Goal: Information Seeking & Learning: Learn about a topic

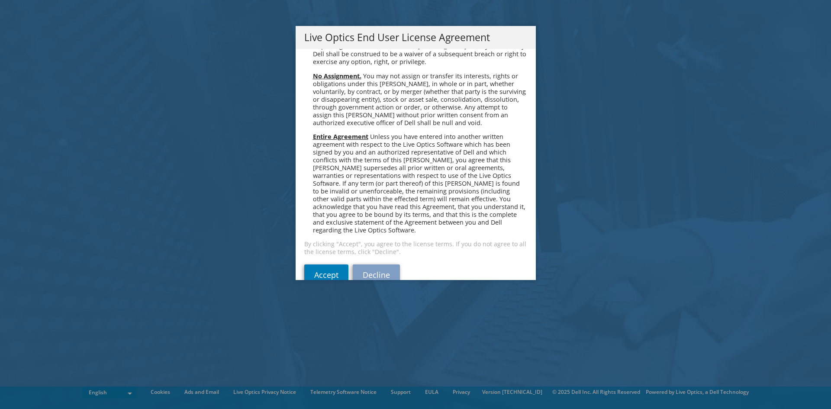
scroll to position [3272, 0]
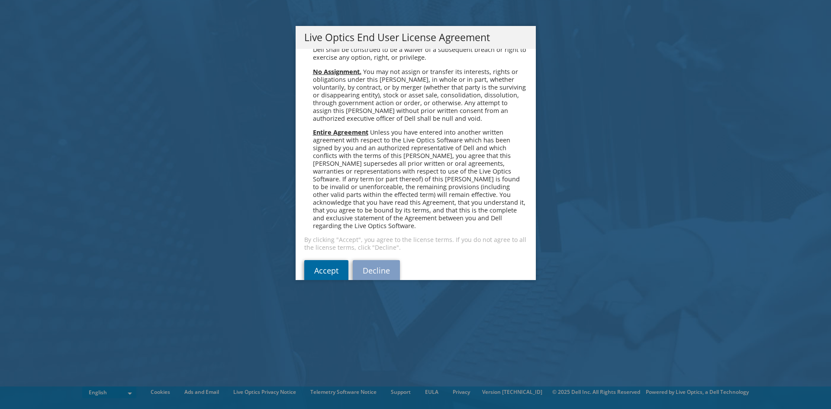
click at [319, 260] on link "Accept" at bounding box center [326, 270] width 44 height 21
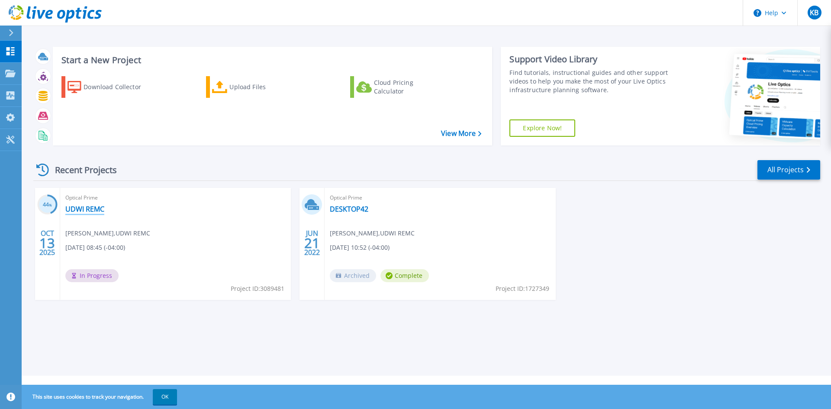
click at [90, 208] on link "UDWI REMC" at bounding box center [84, 209] width 39 height 9
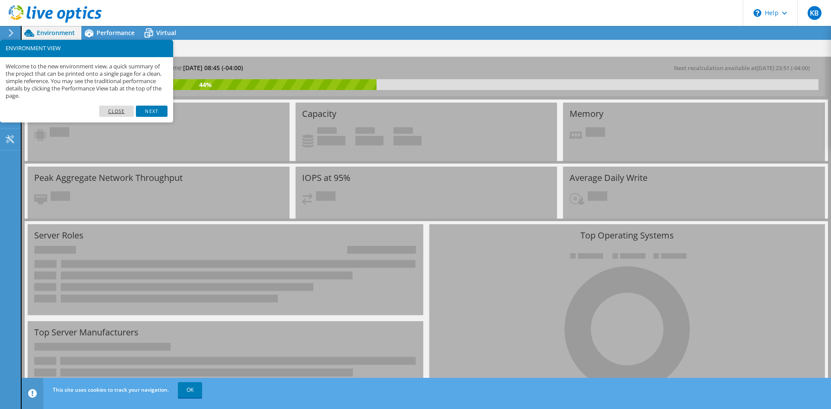
click at [125, 110] on link "Close" at bounding box center [116, 111] width 35 height 11
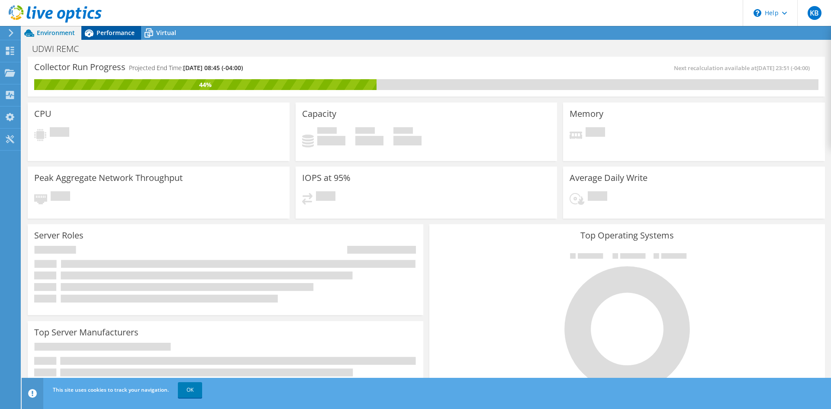
click at [98, 33] on span "Performance" at bounding box center [115, 33] width 38 height 8
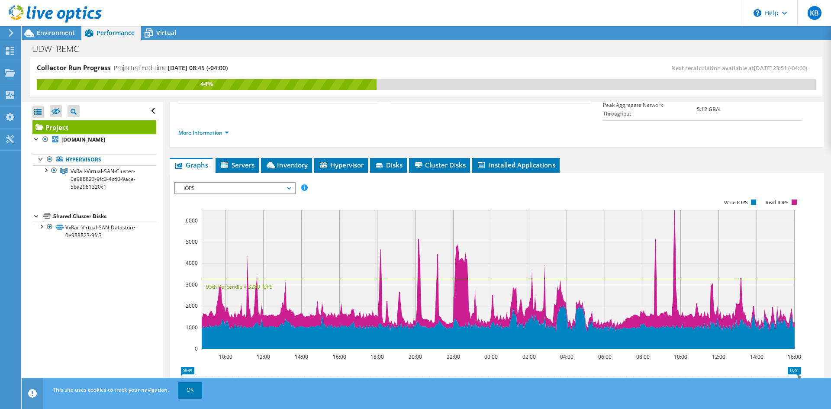
scroll to position [101, 0]
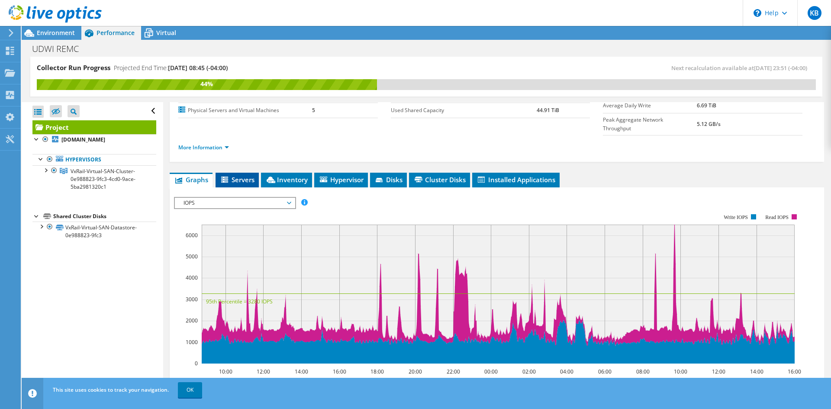
click at [235, 175] on span "Servers" at bounding box center [237, 179] width 35 height 9
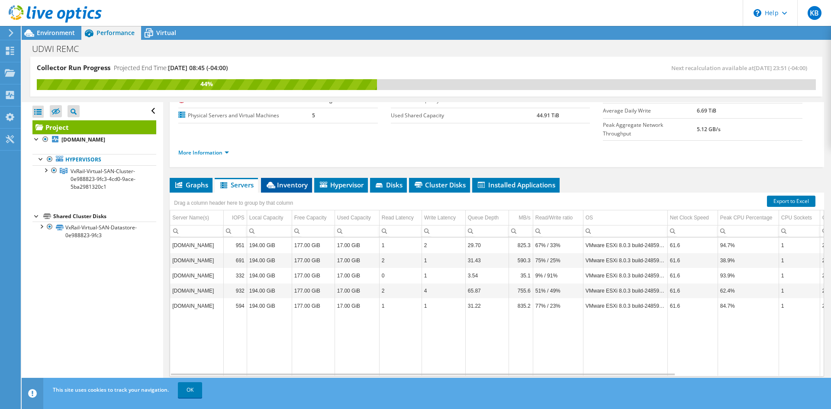
click at [286, 180] on span "Inventory" at bounding box center [286, 184] width 42 height 9
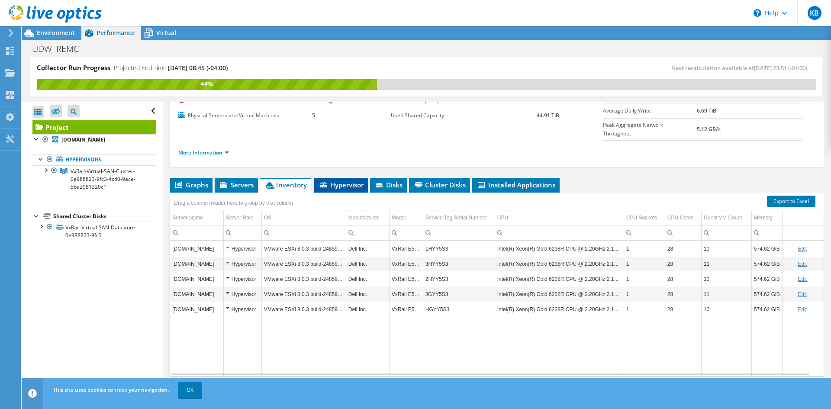
click at [334, 178] on li "Hypervisor" at bounding box center [341, 185] width 54 height 15
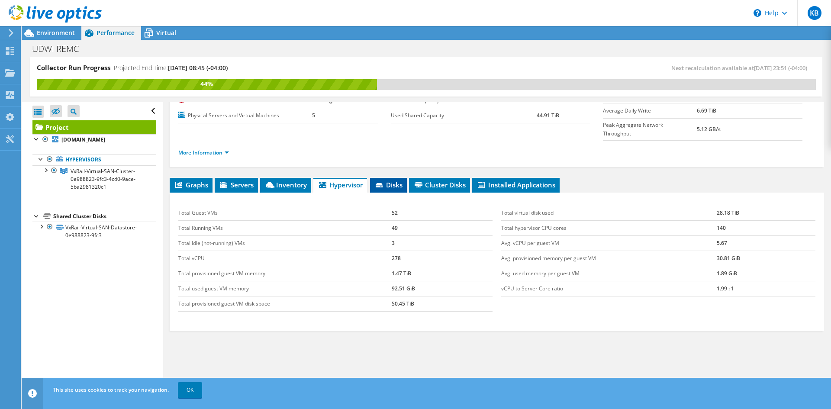
click at [391, 180] on span "Disks" at bounding box center [388, 184] width 28 height 9
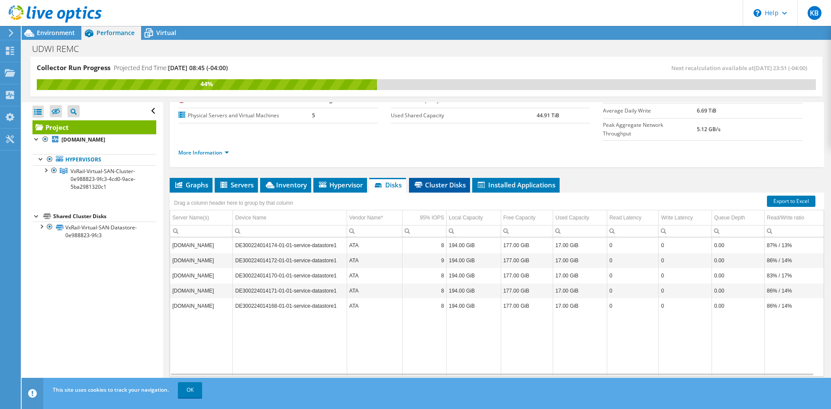
click at [433, 180] on span "Cluster Disks" at bounding box center [439, 184] width 52 height 9
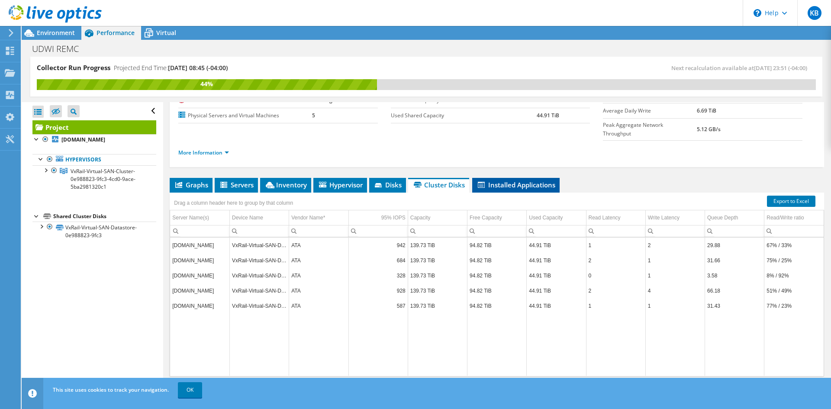
click at [513, 180] on span "Installed Applications" at bounding box center [515, 184] width 79 height 9
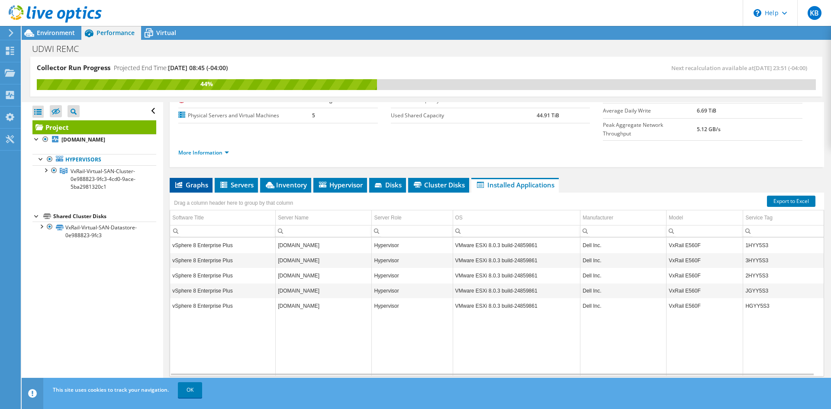
click at [189, 178] on li "Graphs" at bounding box center [191, 185] width 43 height 15
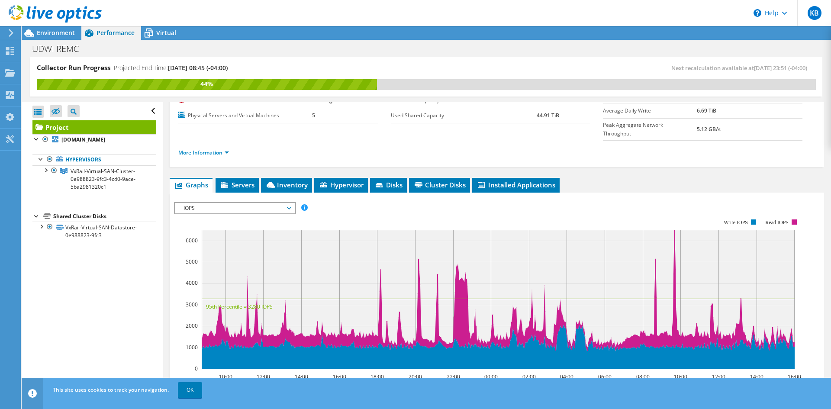
scroll to position [101, 0]
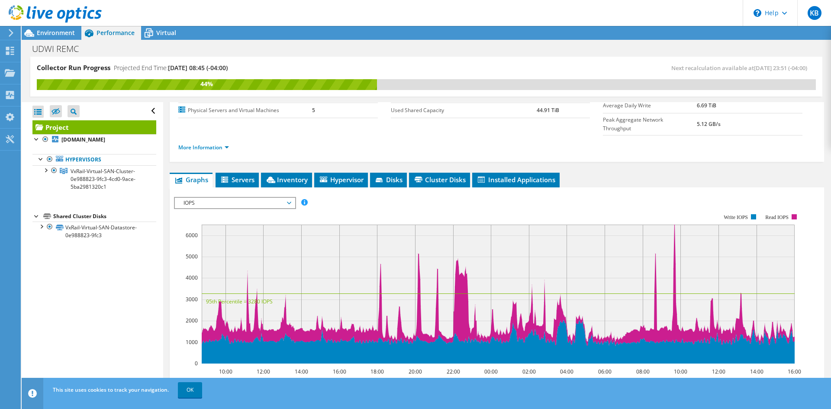
click at [291, 202] on icon at bounding box center [289, 203] width 4 height 3
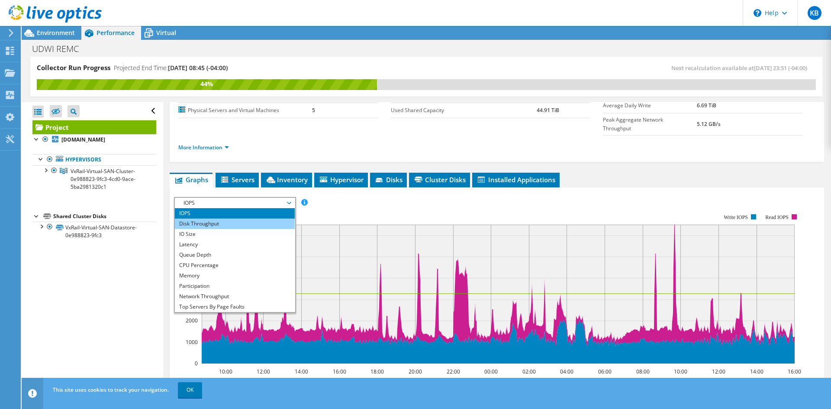
click at [263, 218] on li "Disk Throughput" at bounding box center [235, 223] width 120 height 10
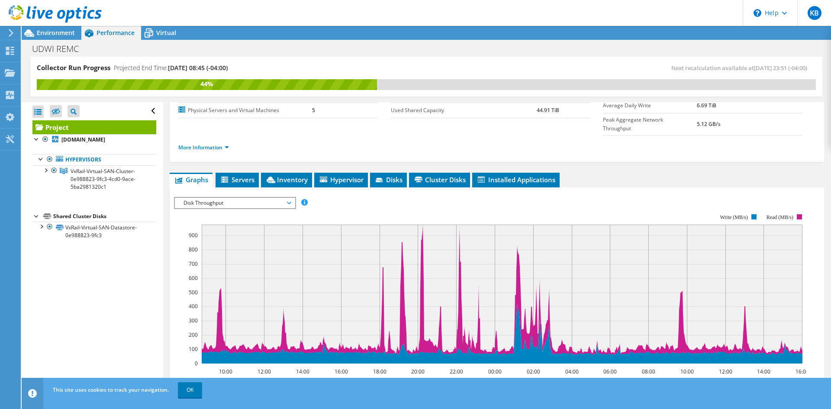
click at [288, 198] on span "Disk Throughput" at bounding box center [234, 203] width 111 height 10
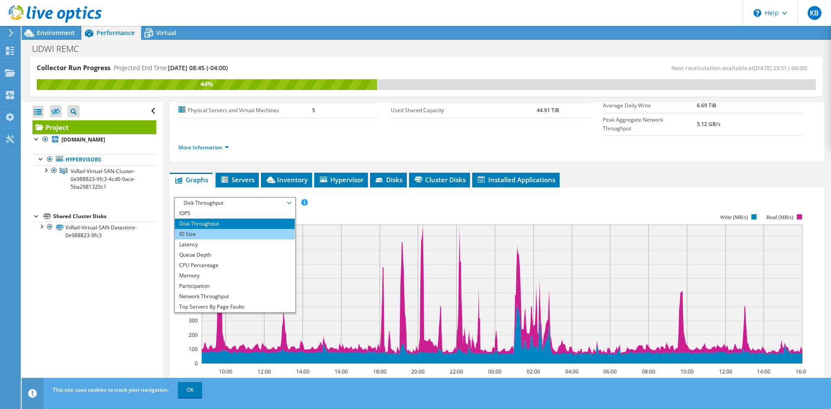
click at [247, 229] on li "IO Size" at bounding box center [235, 234] width 120 height 10
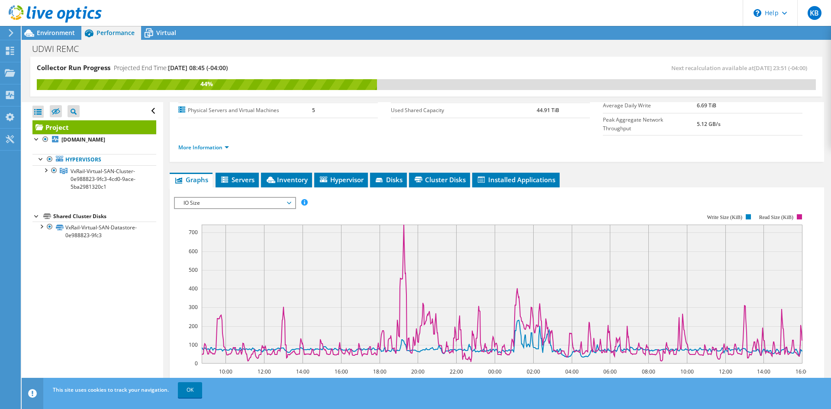
click at [289, 198] on span "IO Size" at bounding box center [234, 203] width 111 height 10
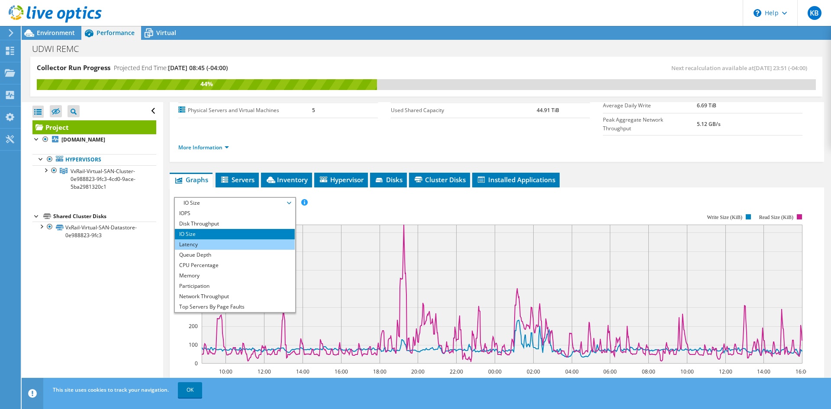
click at [247, 239] on li "Latency" at bounding box center [235, 244] width 120 height 10
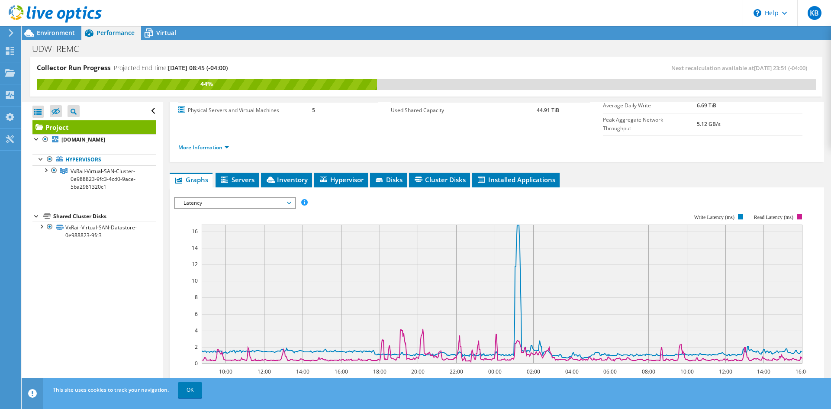
click at [286, 198] on span "Latency" at bounding box center [234, 203] width 111 height 10
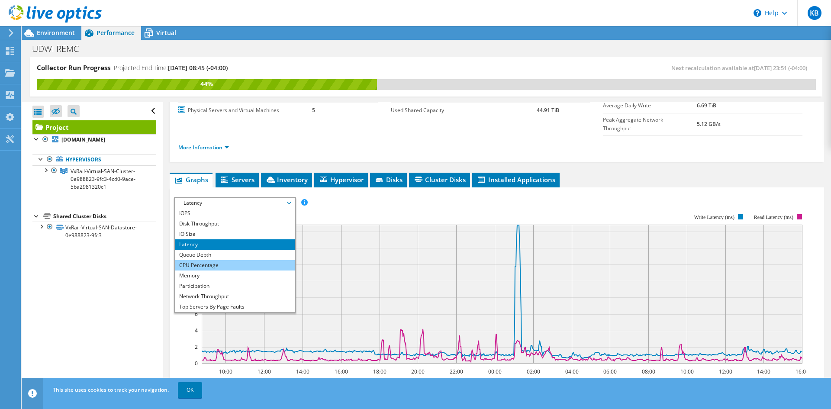
click at [234, 260] on li "CPU Percentage" at bounding box center [235, 265] width 120 height 10
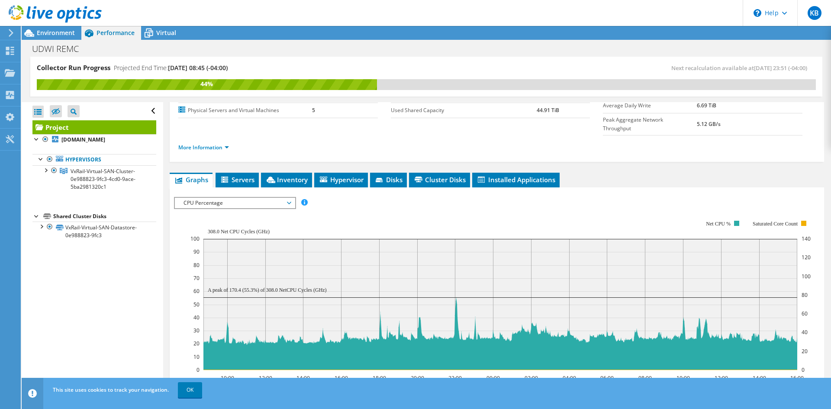
click at [289, 198] on span "CPU Percentage" at bounding box center [234, 203] width 111 height 10
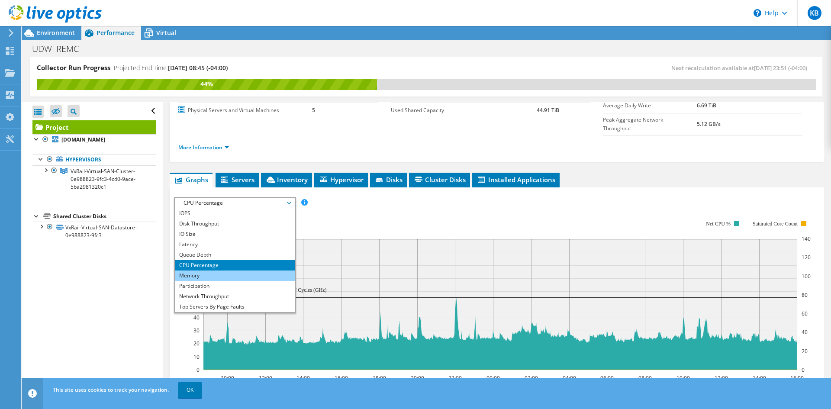
click at [235, 270] on li "Memory" at bounding box center [235, 275] width 120 height 10
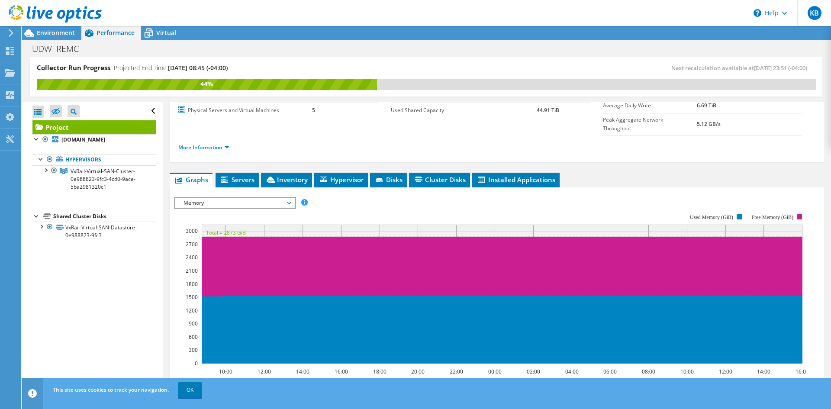
click at [288, 198] on span "Memory" at bounding box center [234, 203] width 111 height 10
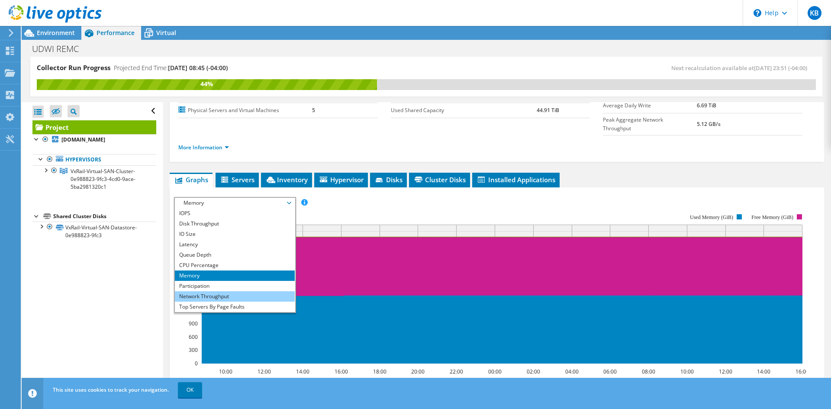
click at [231, 291] on li "Network Throughput" at bounding box center [235, 296] width 120 height 10
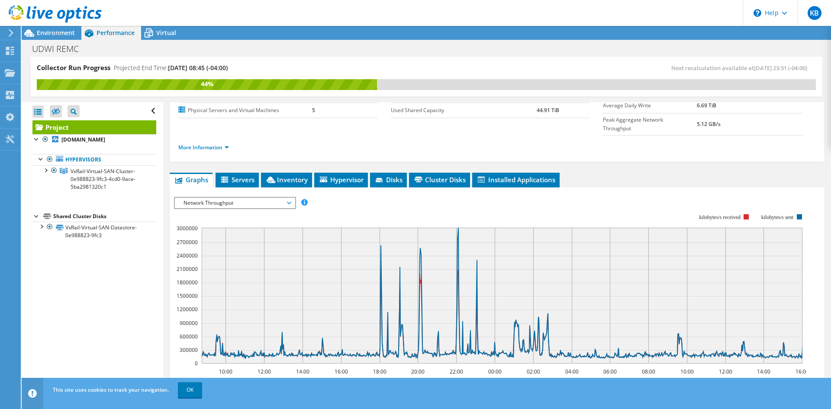
click at [290, 198] on span "Network Throughput" at bounding box center [234, 203] width 111 height 10
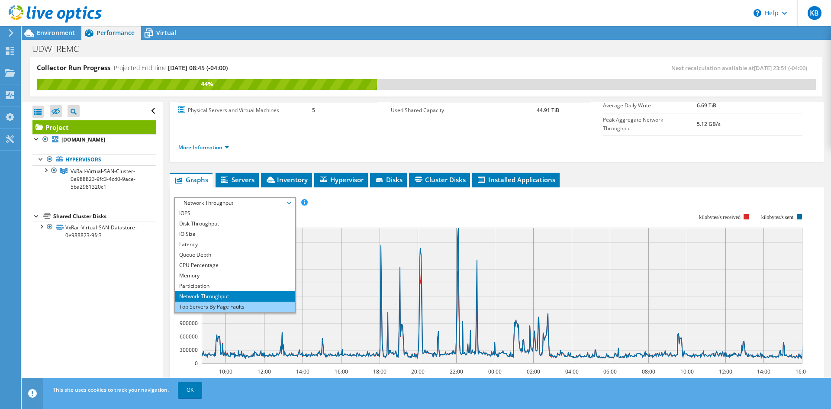
click at [227, 302] on li "Top Servers By Page Faults" at bounding box center [235, 307] width 120 height 10
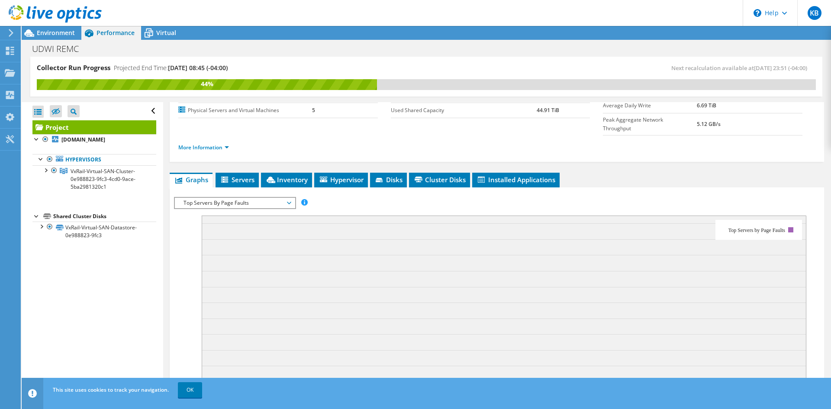
click at [285, 198] on span "Top Servers By Page Faults" at bounding box center [234, 203] width 111 height 10
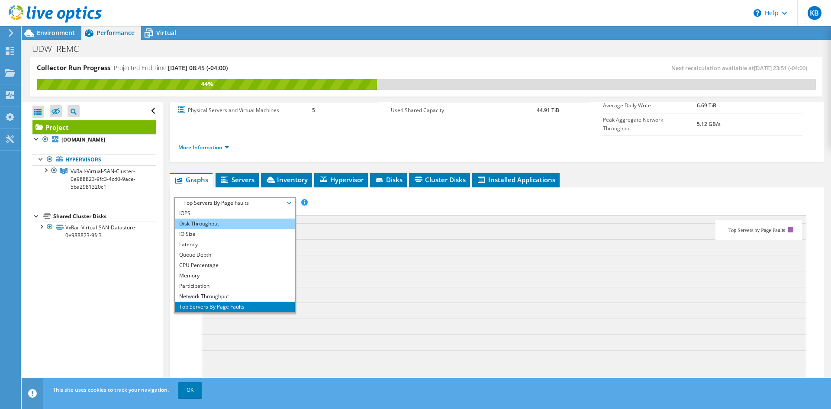
click at [233, 218] on li "Disk Throughput" at bounding box center [235, 223] width 120 height 10
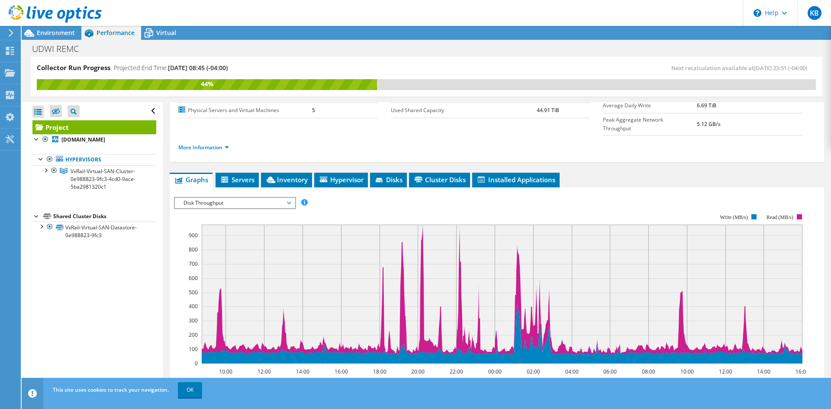
click at [279, 198] on span "Disk Throughput" at bounding box center [234, 203] width 111 height 10
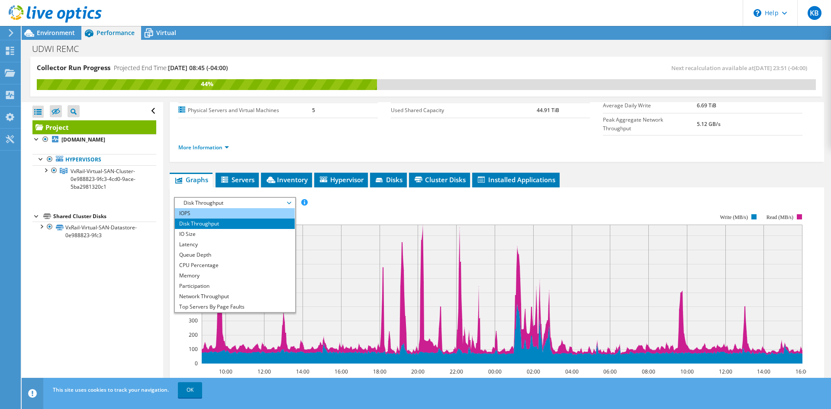
click at [262, 208] on li "IOPS" at bounding box center [235, 213] width 120 height 10
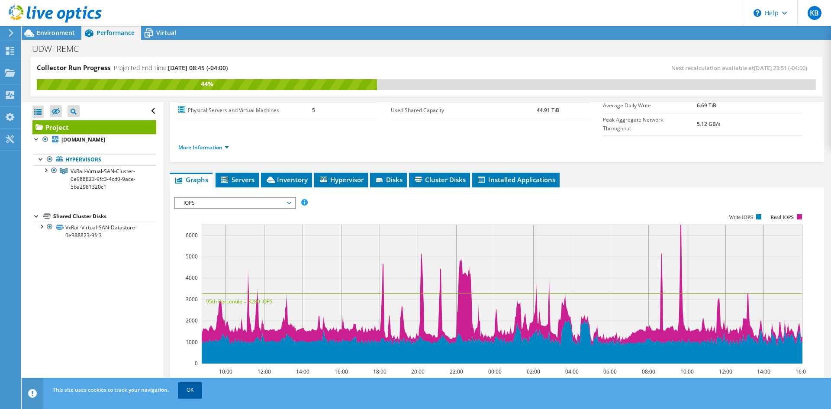
click at [190, 384] on link "OK" at bounding box center [190, 390] width 24 height 16
